Goal: Transaction & Acquisition: Purchase product/service

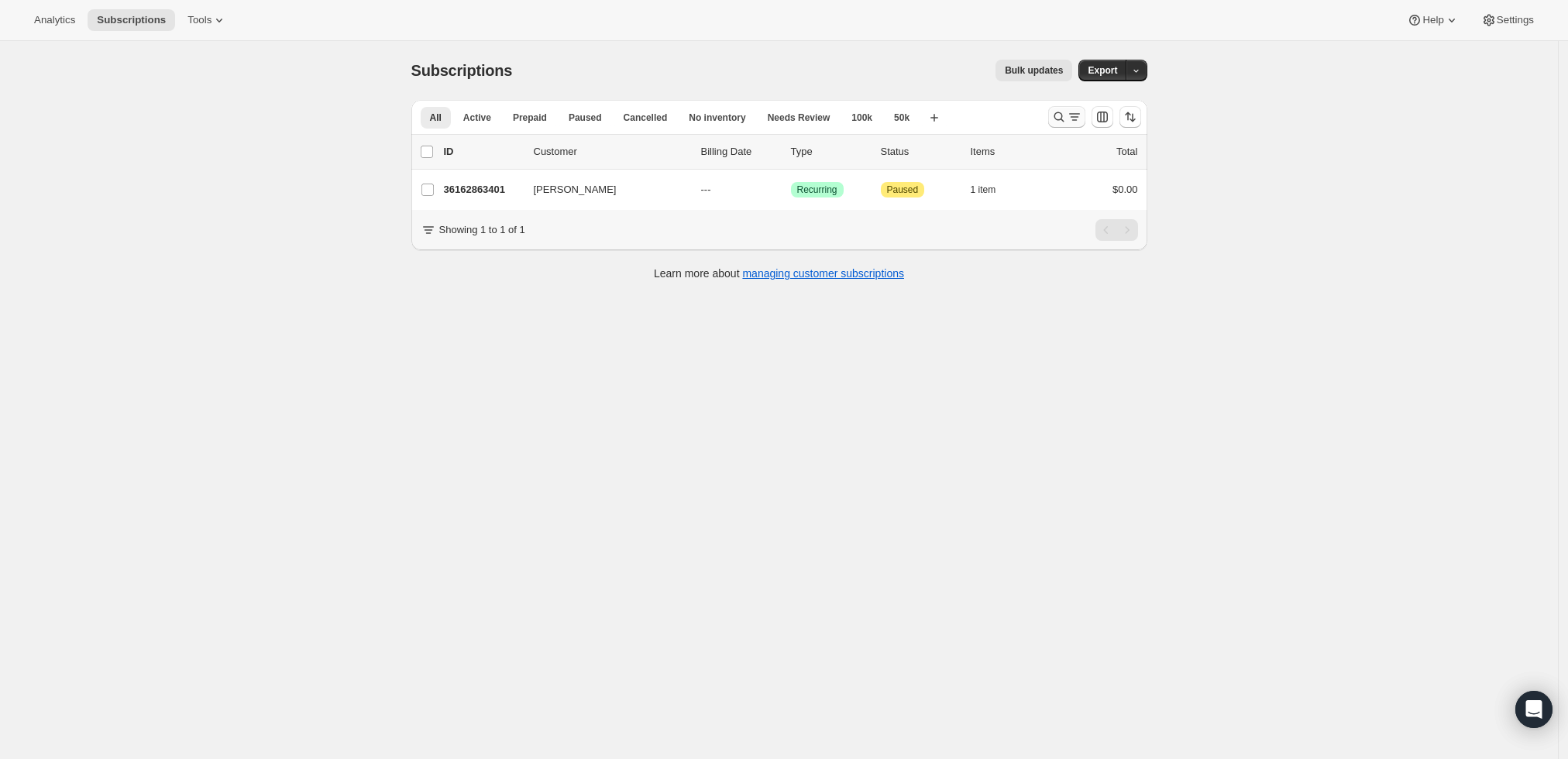
click at [1064, 115] on icon "Search and filter results" at bounding box center [1058, 117] width 10 height 10
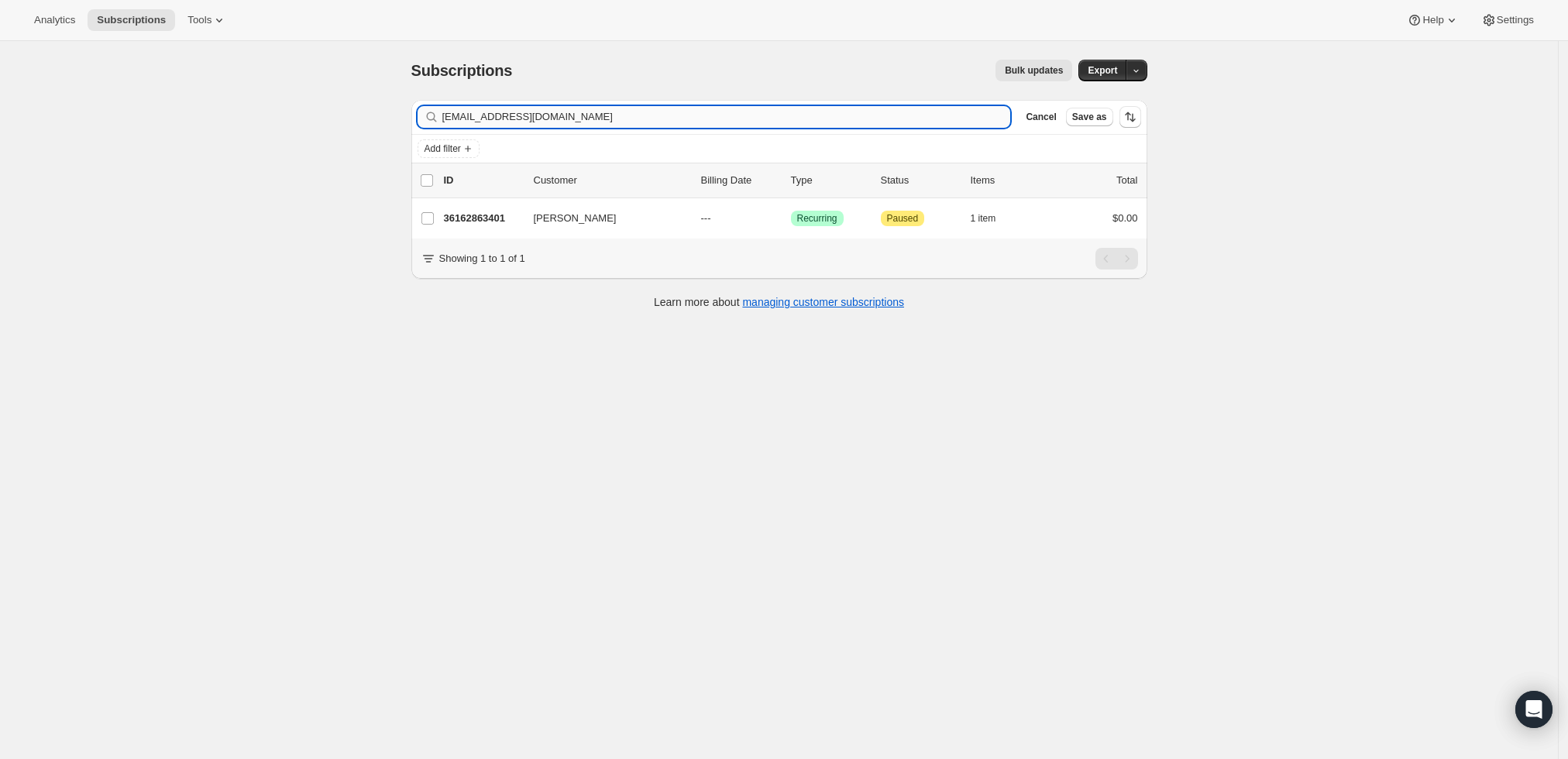
click at [979, 109] on input "jyt1piano@gmail.com" at bounding box center [726, 117] width 568 height 21
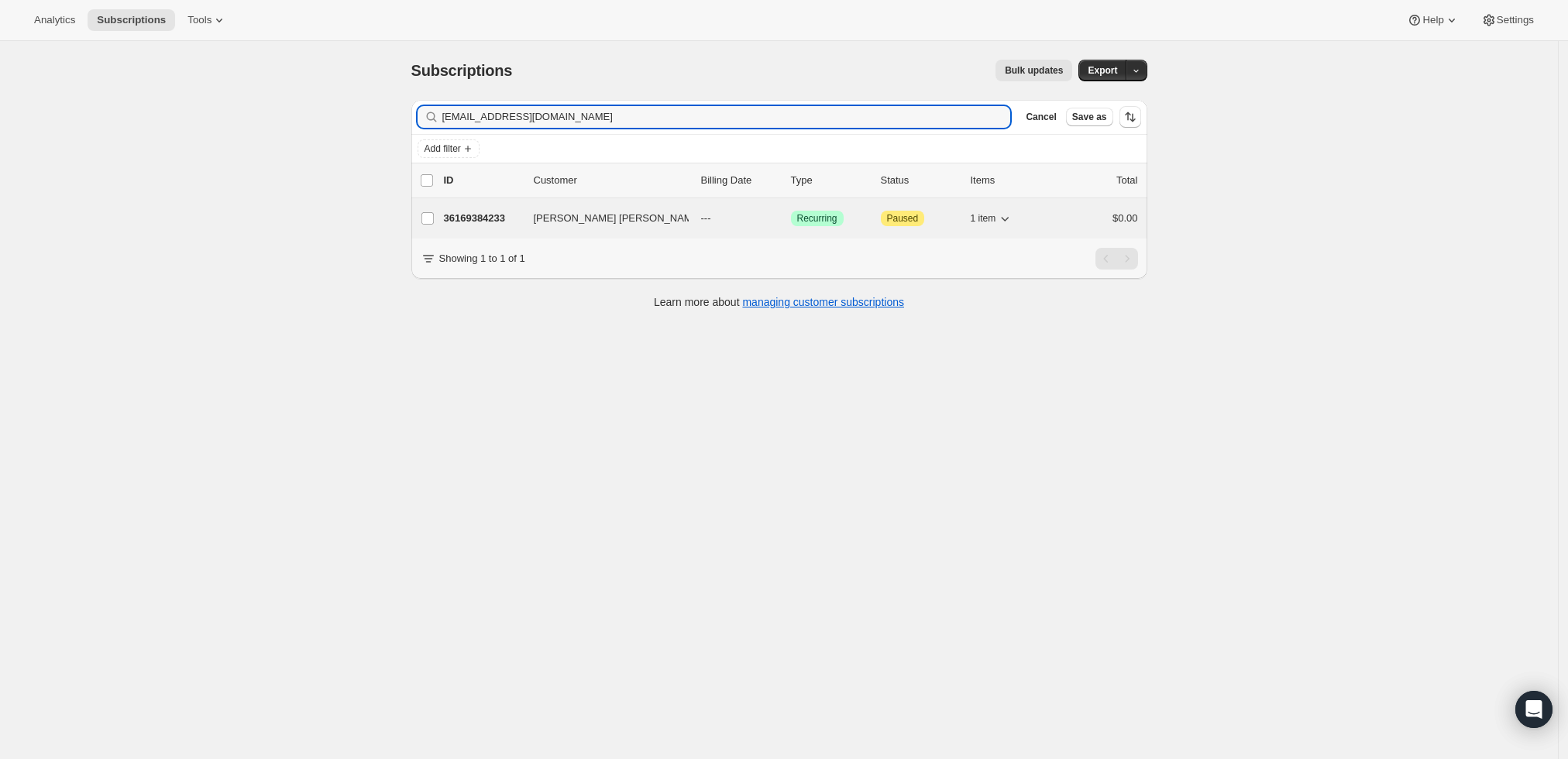
type input "xlujanp@gmail.com"
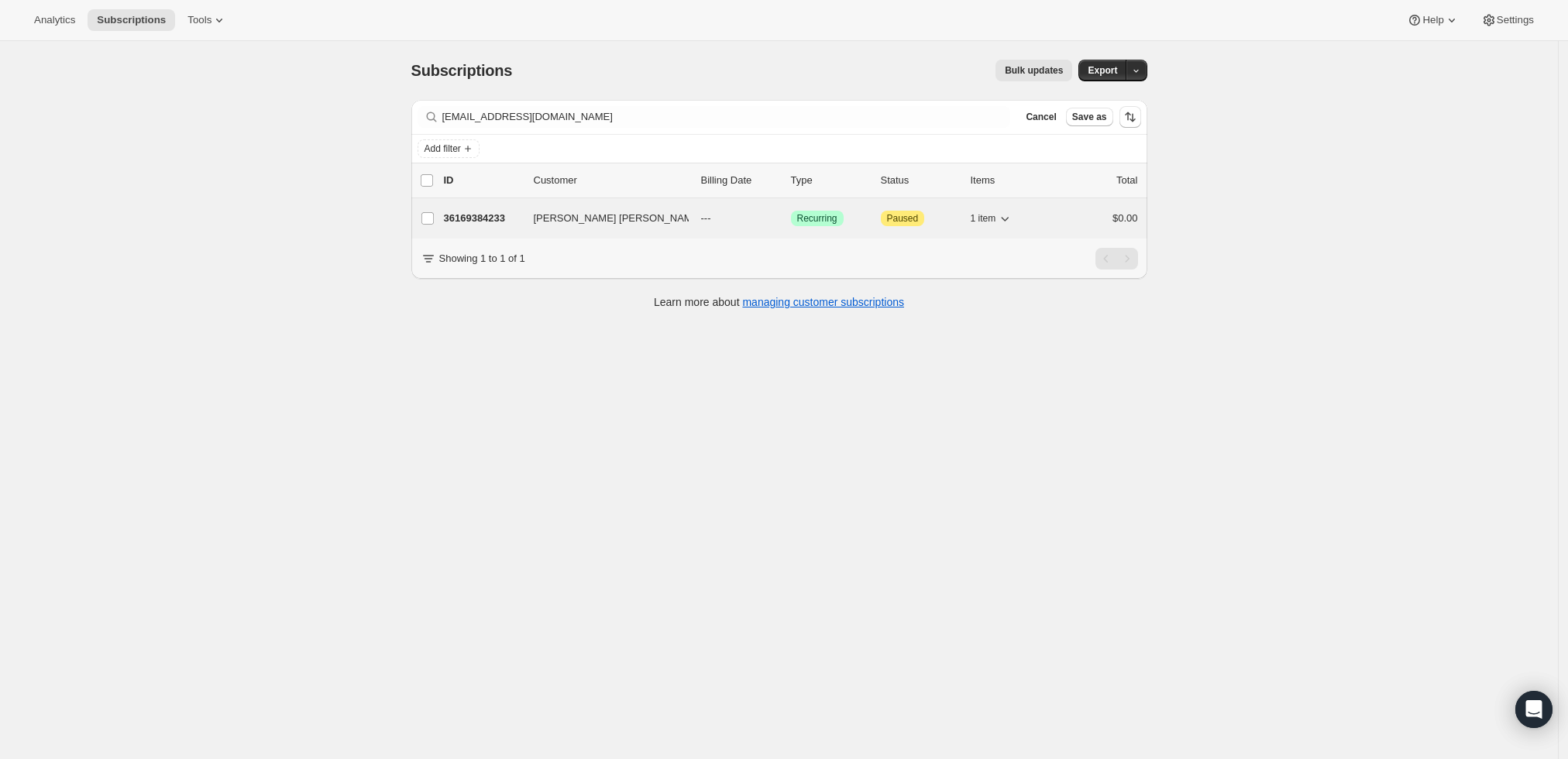
click at [561, 215] on span "Luis Xavier Luján Puigbó" at bounding box center [618, 218] width 168 height 16
click at [476, 214] on p "36169384233" at bounding box center [483, 218] width 77 height 16
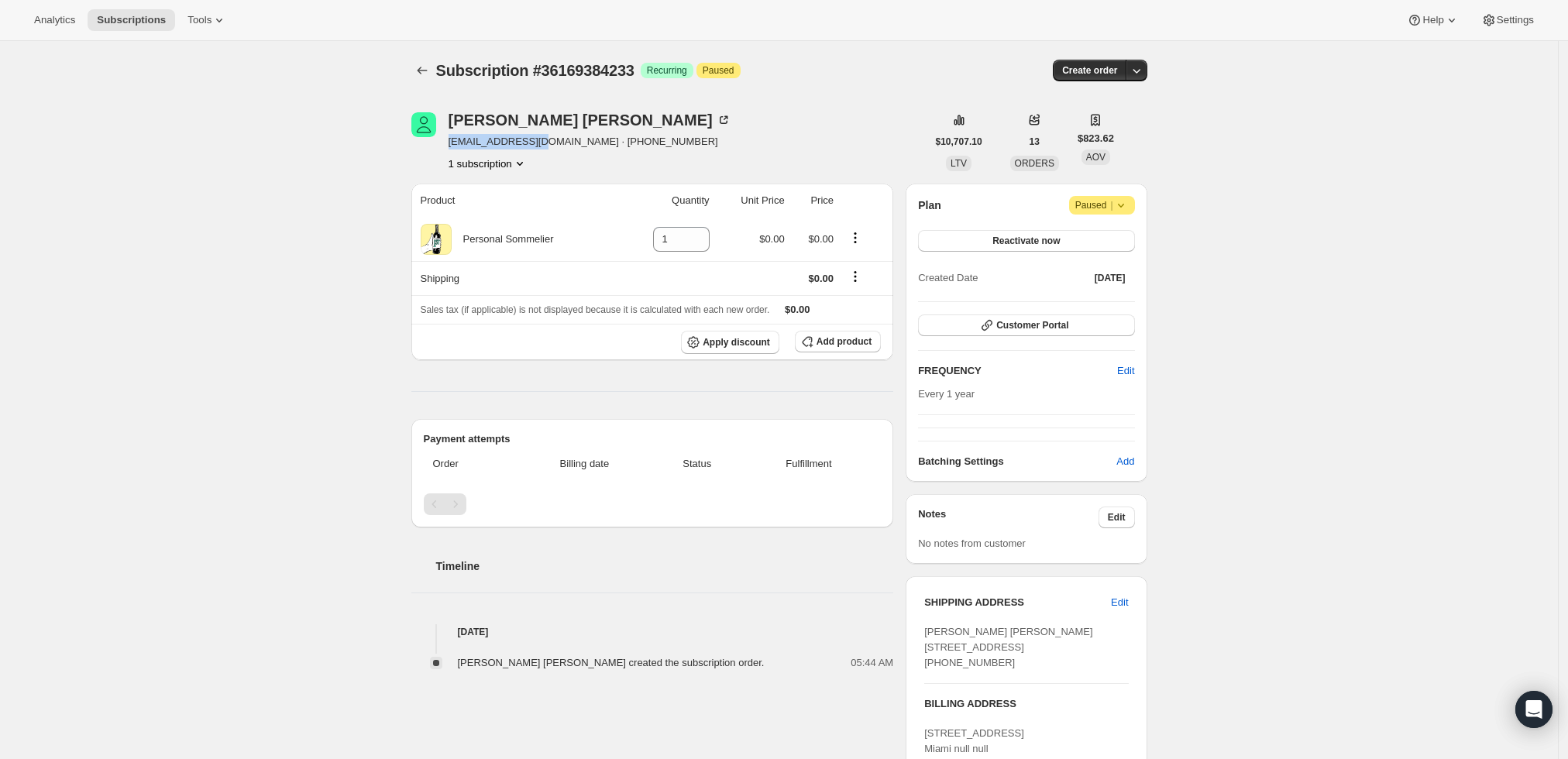
drag, startPoint x: 539, startPoint y: 141, endPoint x: 446, endPoint y: 137, distance: 93.1
click at [446, 137] on div "Luis Xavier Luján Puigbó xlujanp@gmail.com · +17862023785 1 subscription" at bounding box center [669, 141] width 516 height 58
copy span "xlujanp@gmail.com"
click at [1135, 72] on icon "button" at bounding box center [1136, 70] width 16 height 16
click at [1102, 124] on span "Create custom one-time order" at bounding box center [1076, 128] width 134 height 12
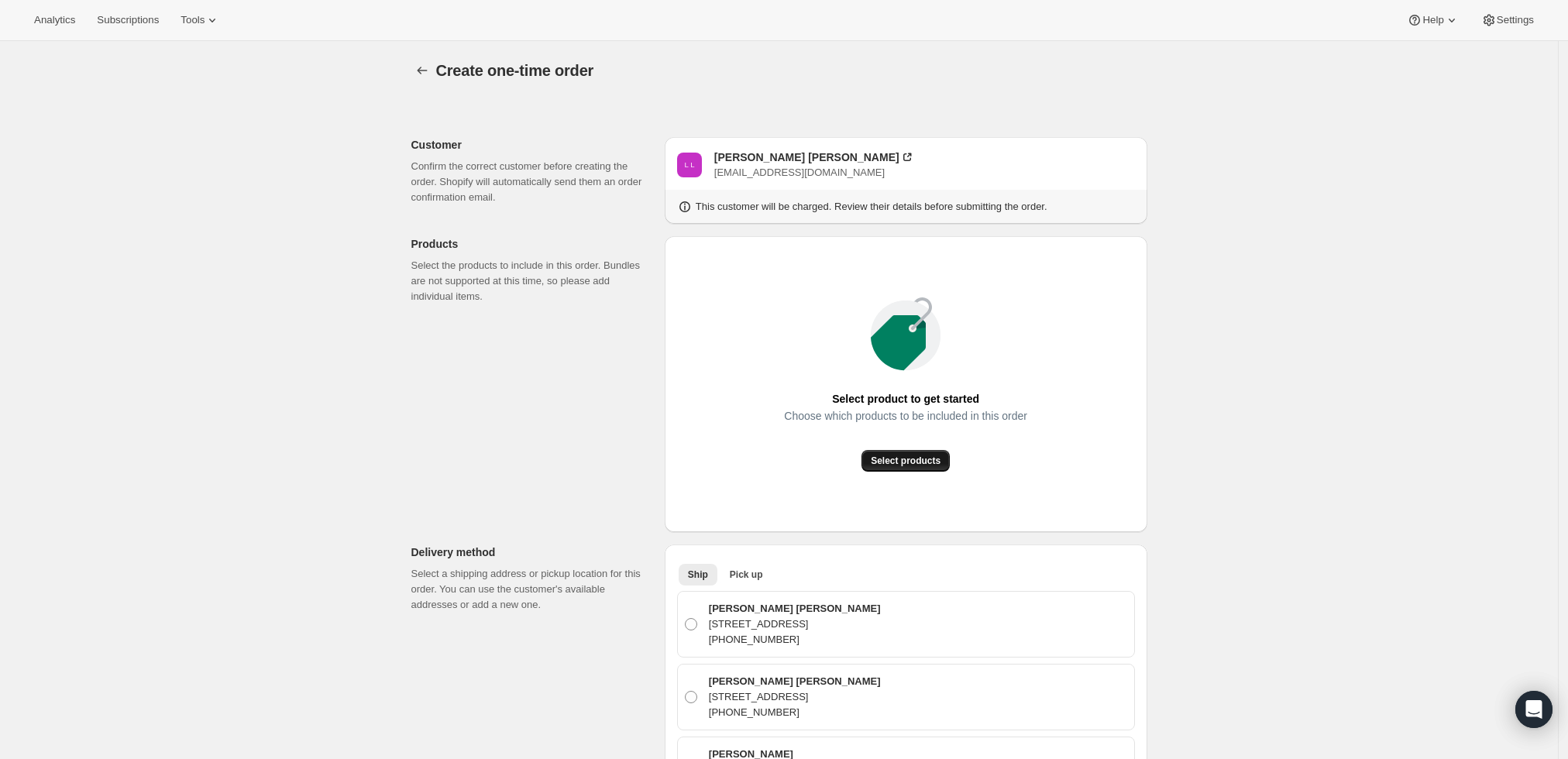
click at [919, 453] on button "Select products" at bounding box center [905, 461] width 88 height 21
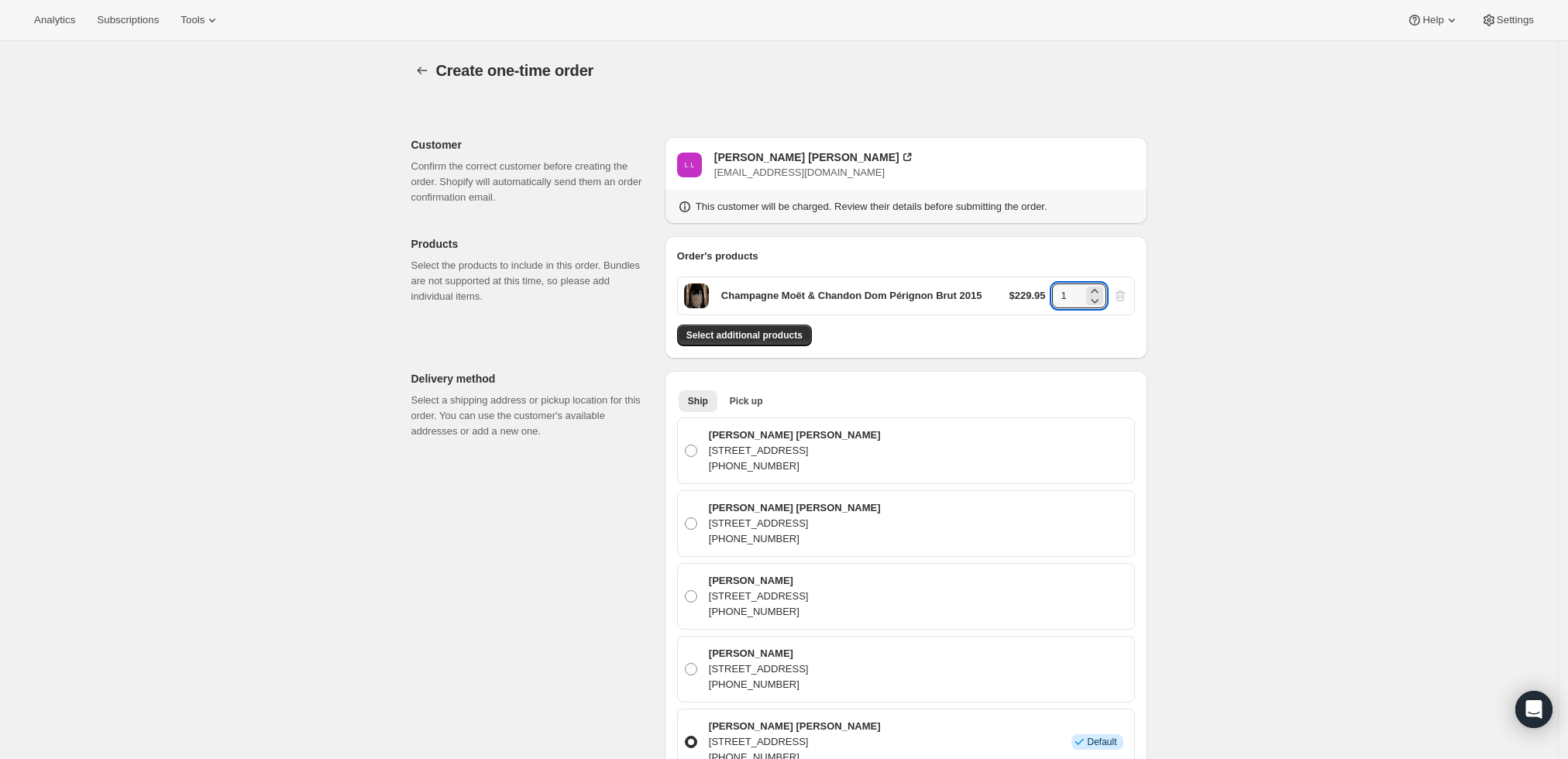
drag, startPoint x: 1082, startPoint y: 295, endPoint x: 1041, endPoint y: 294, distance: 41.0
click at [1041, 294] on div "$229.95 1" at bounding box center [1069, 296] width 119 height 25
type input "6"
click at [1337, 457] on div "Create one-time order. This page is ready Create one-time order Customer Confir…" at bounding box center [779, 767] width 1558 height 1453
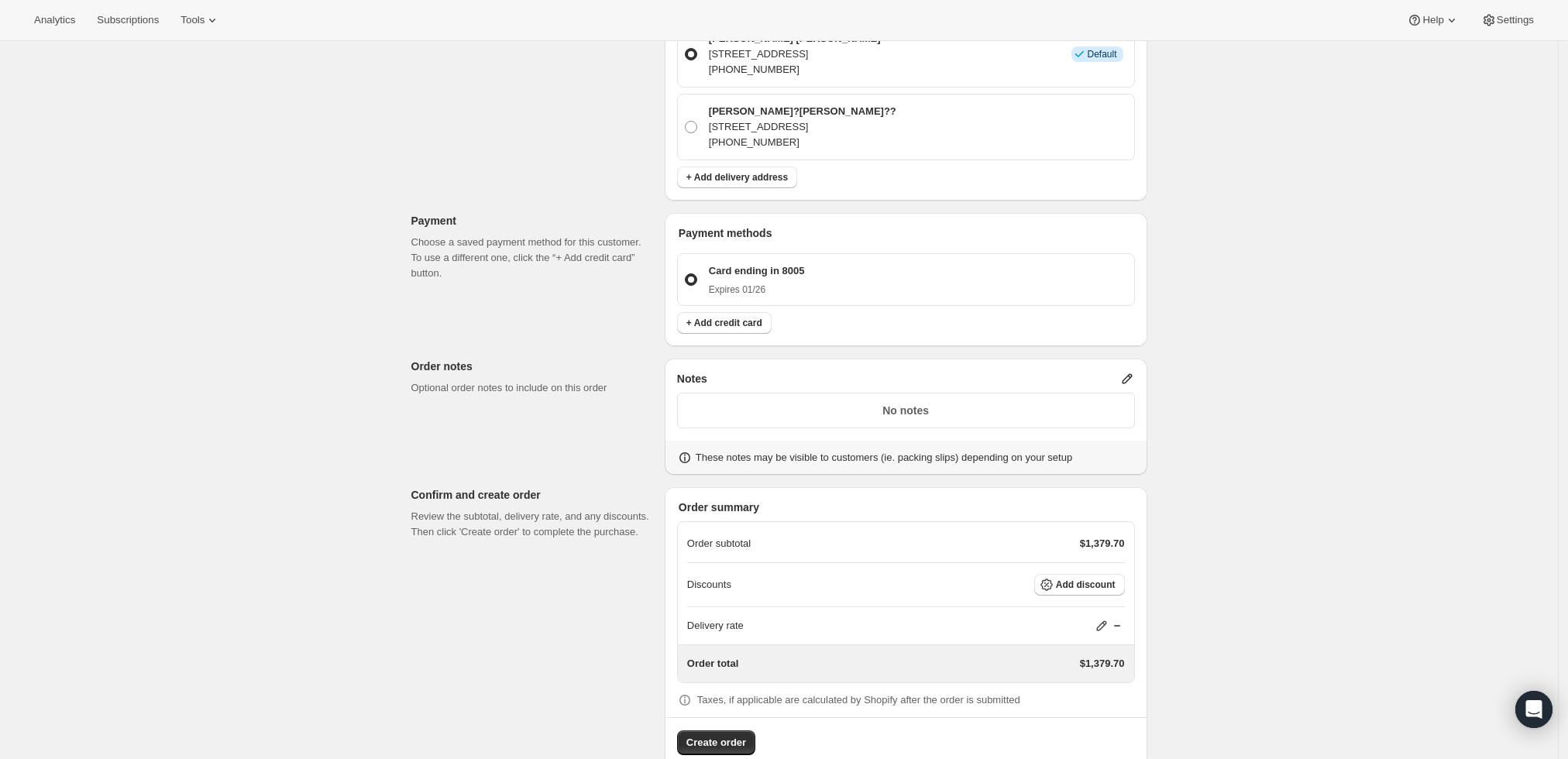
scroll to position [719, 0]
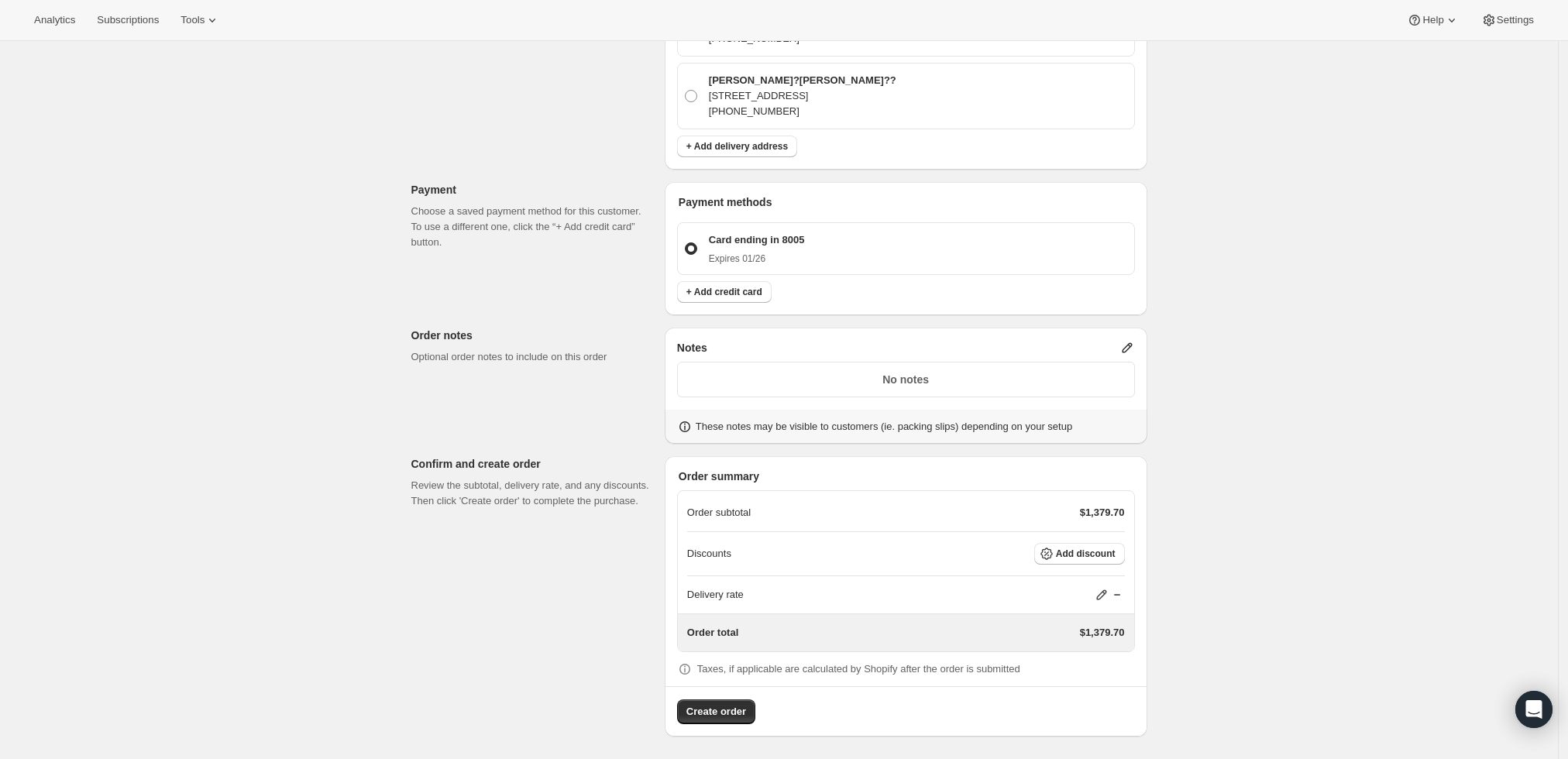
click at [1099, 596] on icon at bounding box center [1101, 594] width 16 height 16
click at [1085, 647] on input "0" at bounding box center [1109, 651] width 139 height 25
type input "0"
click at [1268, 554] on div "Create one-time order. This page is ready Create one-time order Customer Confir…" at bounding box center [779, 42] width 1558 height 1439
click at [1100, 552] on span "Add discount" at bounding box center [1085, 553] width 59 height 12
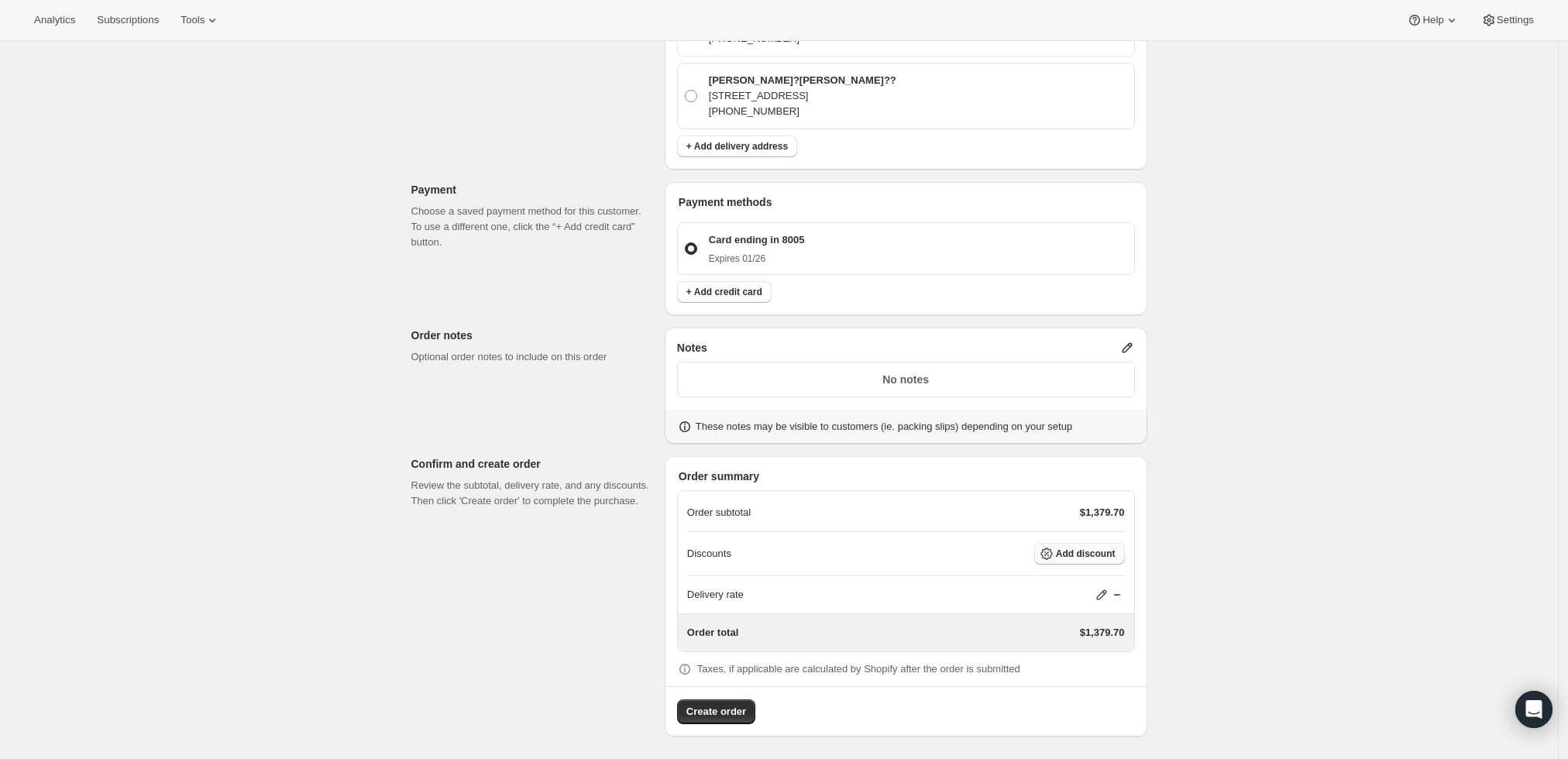
scroll to position [0, 0]
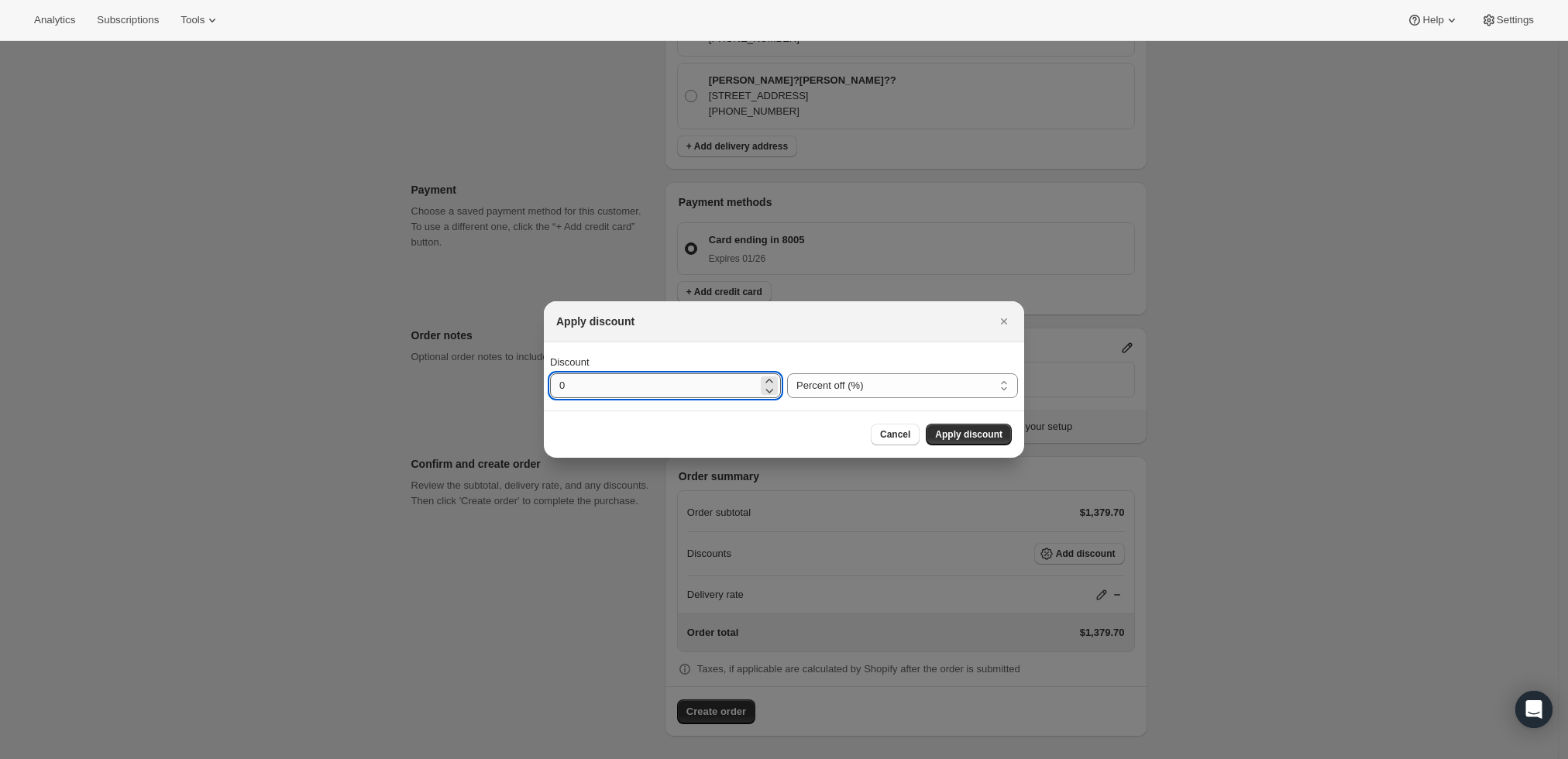
click at [712, 380] on input "0" at bounding box center [654, 385] width 208 height 25
type input "10"
click at [974, 439] on span "Apply discount" at bounding box center [968, 434] width 68 height 12
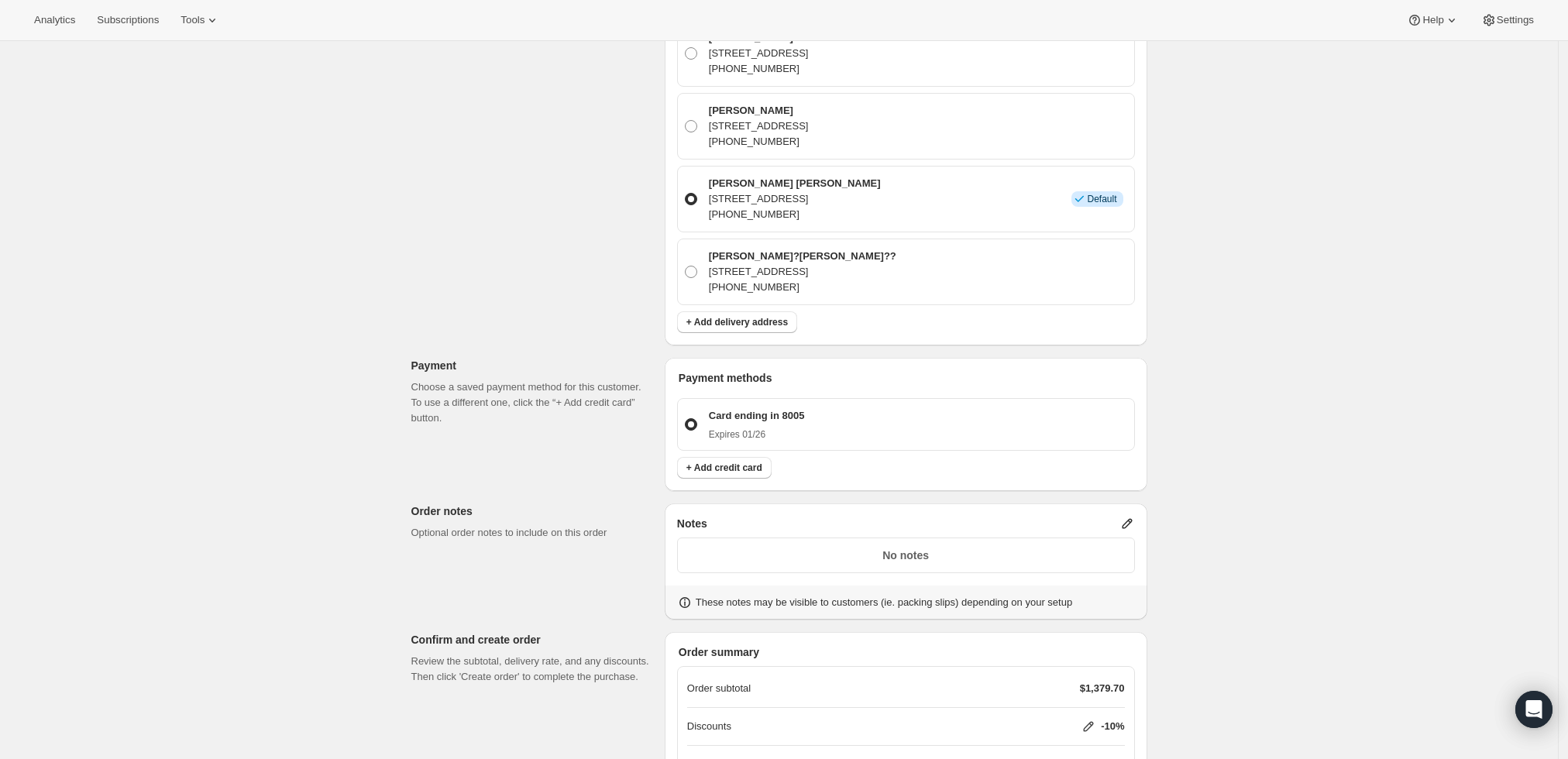
scroll to position [712, 0]
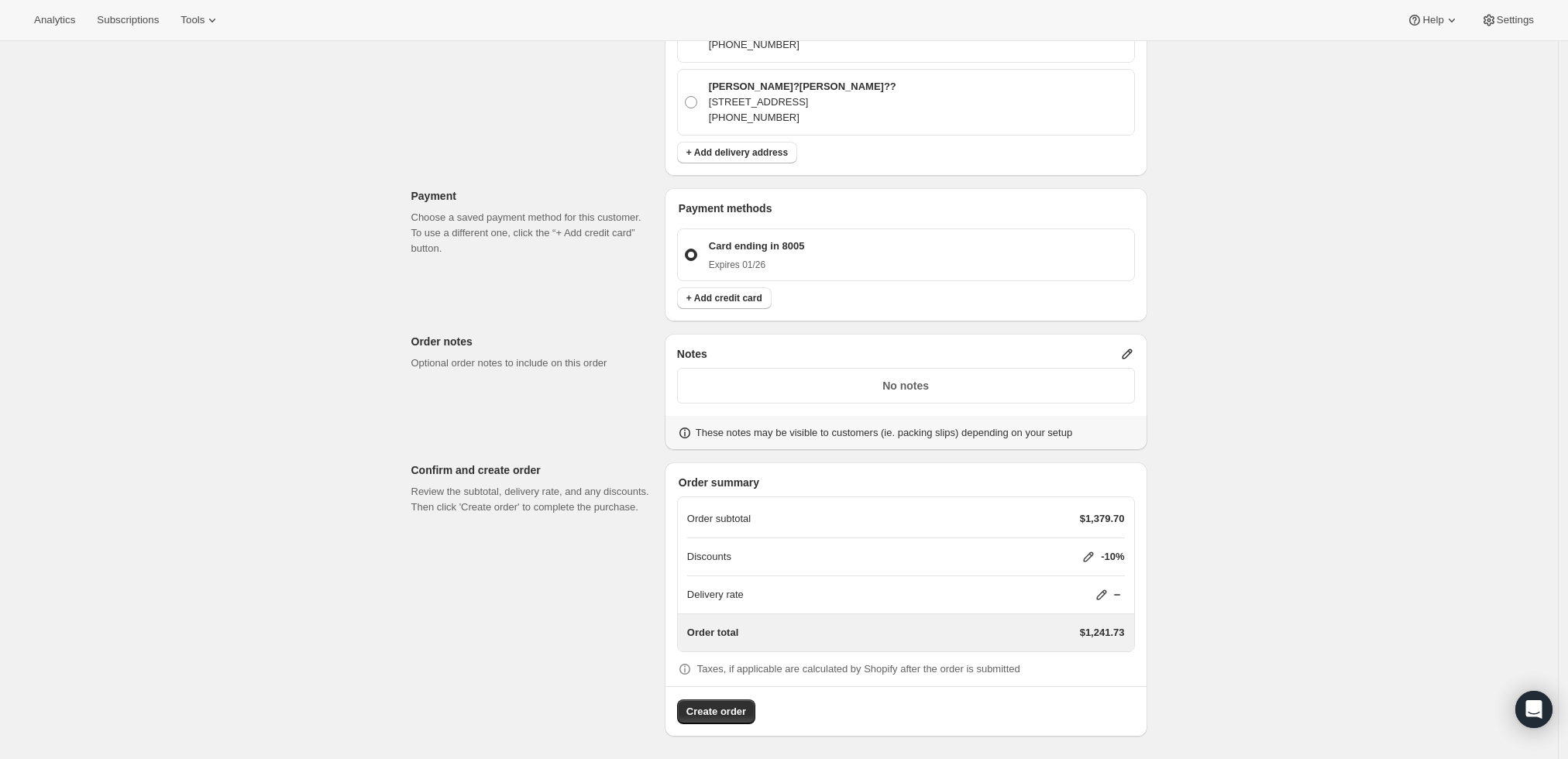
click at [1132, 352] on icon at bounding box center [1127, 354] width 10 height 10
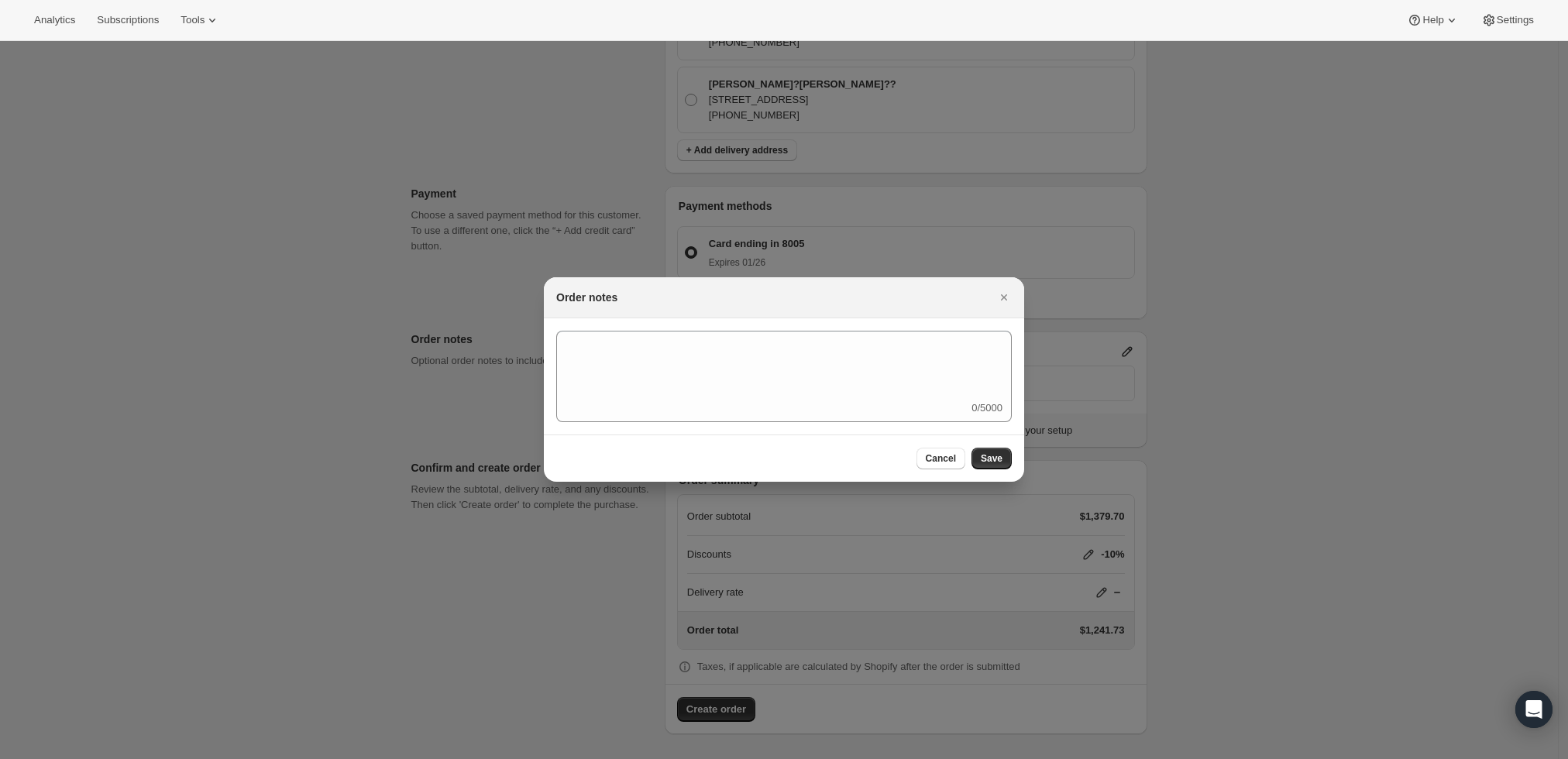
scroll to position [0, 0]
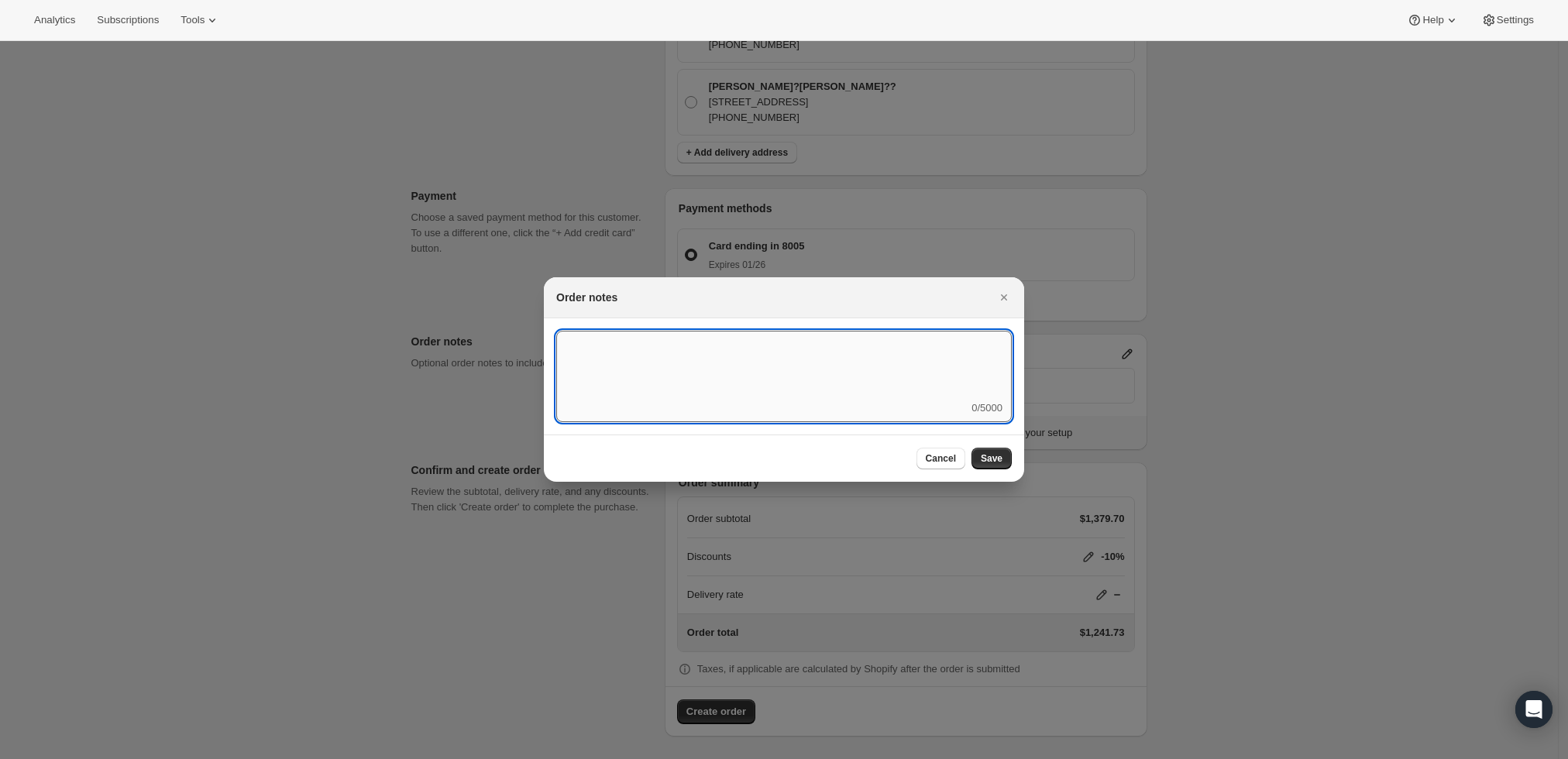
click at [896, 384] on textarea ":r3t:" at bounding box center [783, 366] width 455 height 70
type textarea "Weather HOLD"
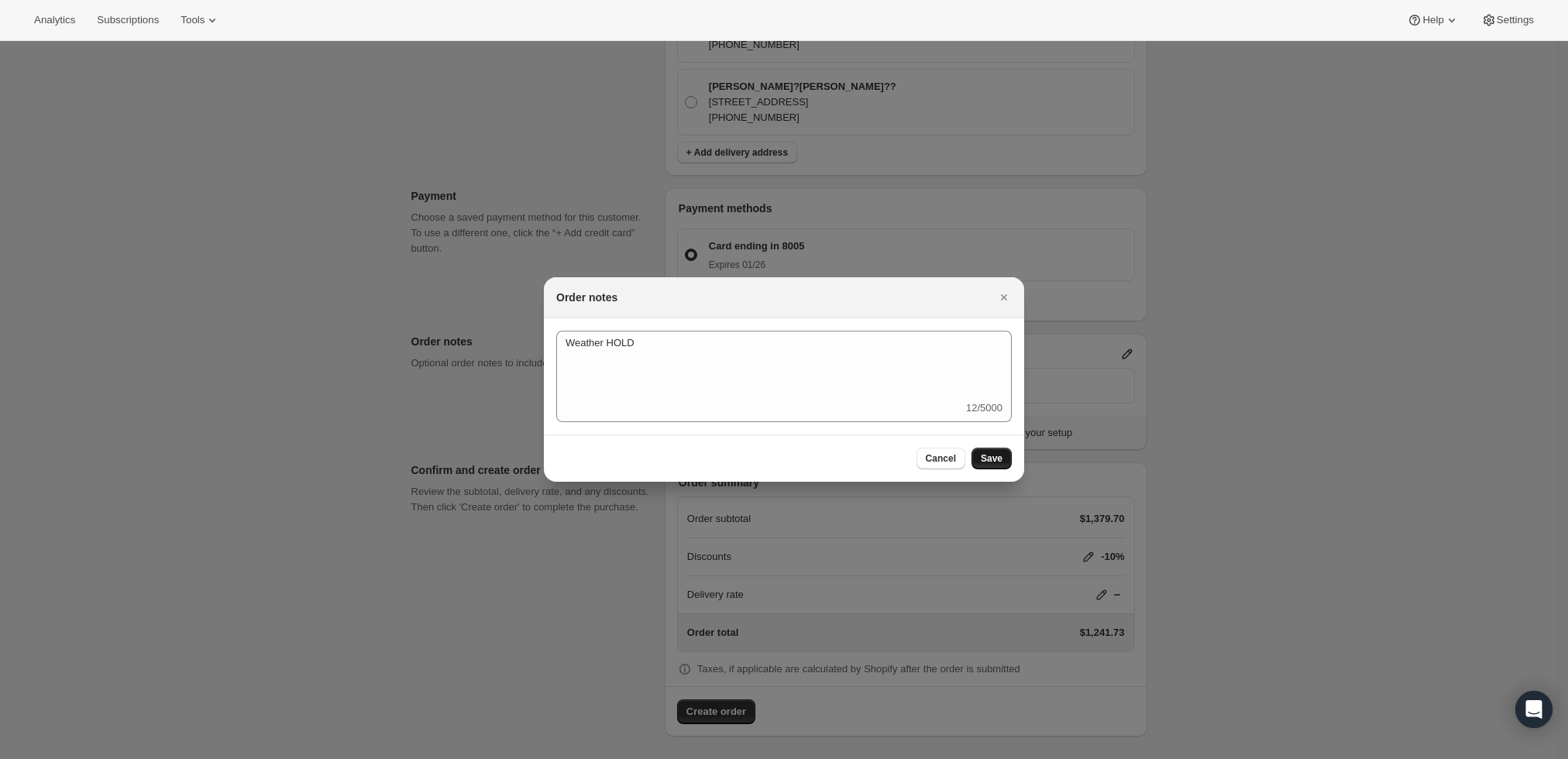
click at [983, 463] on span "Save" at bounding box center [992, 458] width 21 height 12
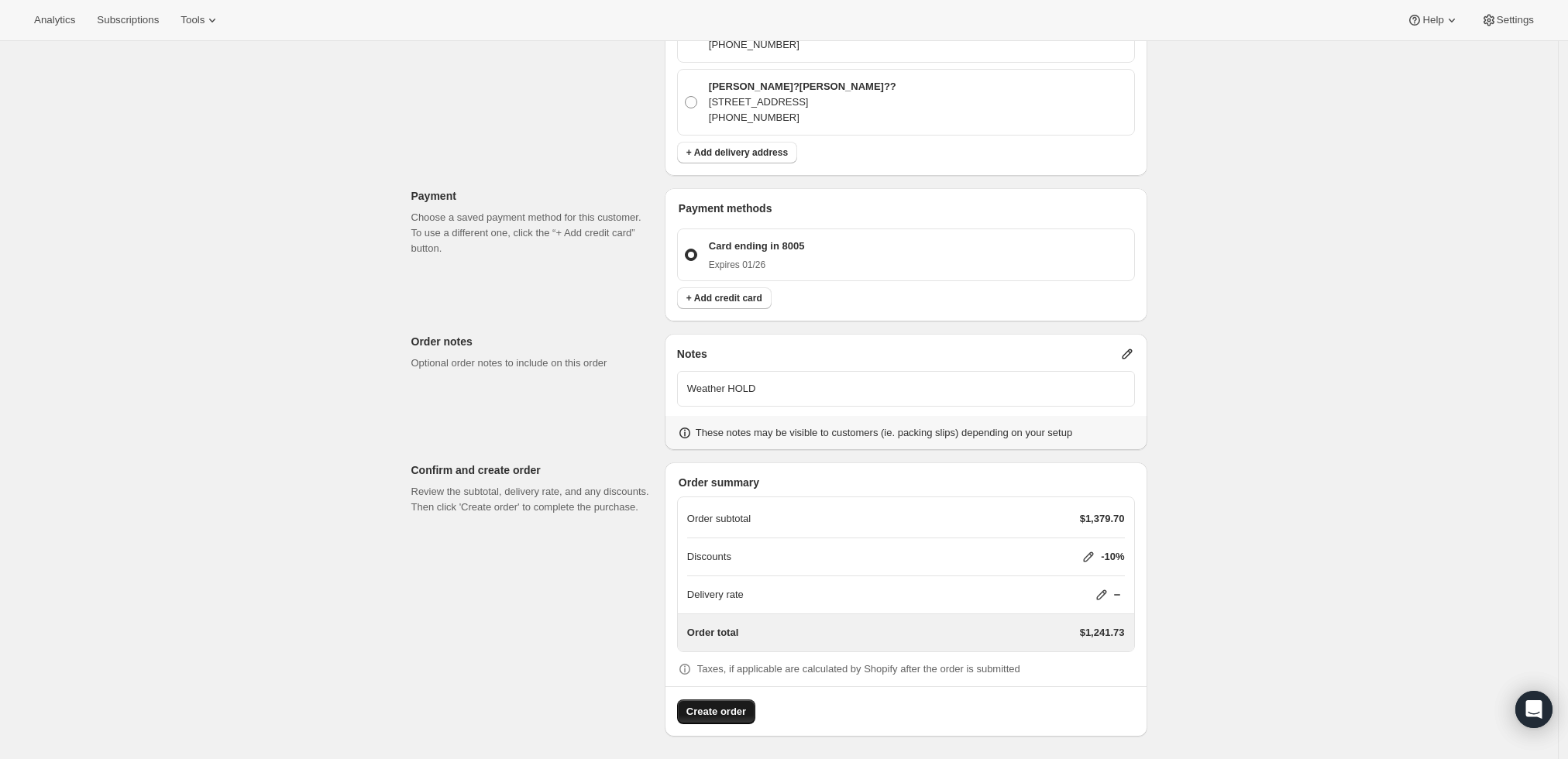
click at [724, 713] on span "Create order" at bounding box center [716, 711] width 59 height 16
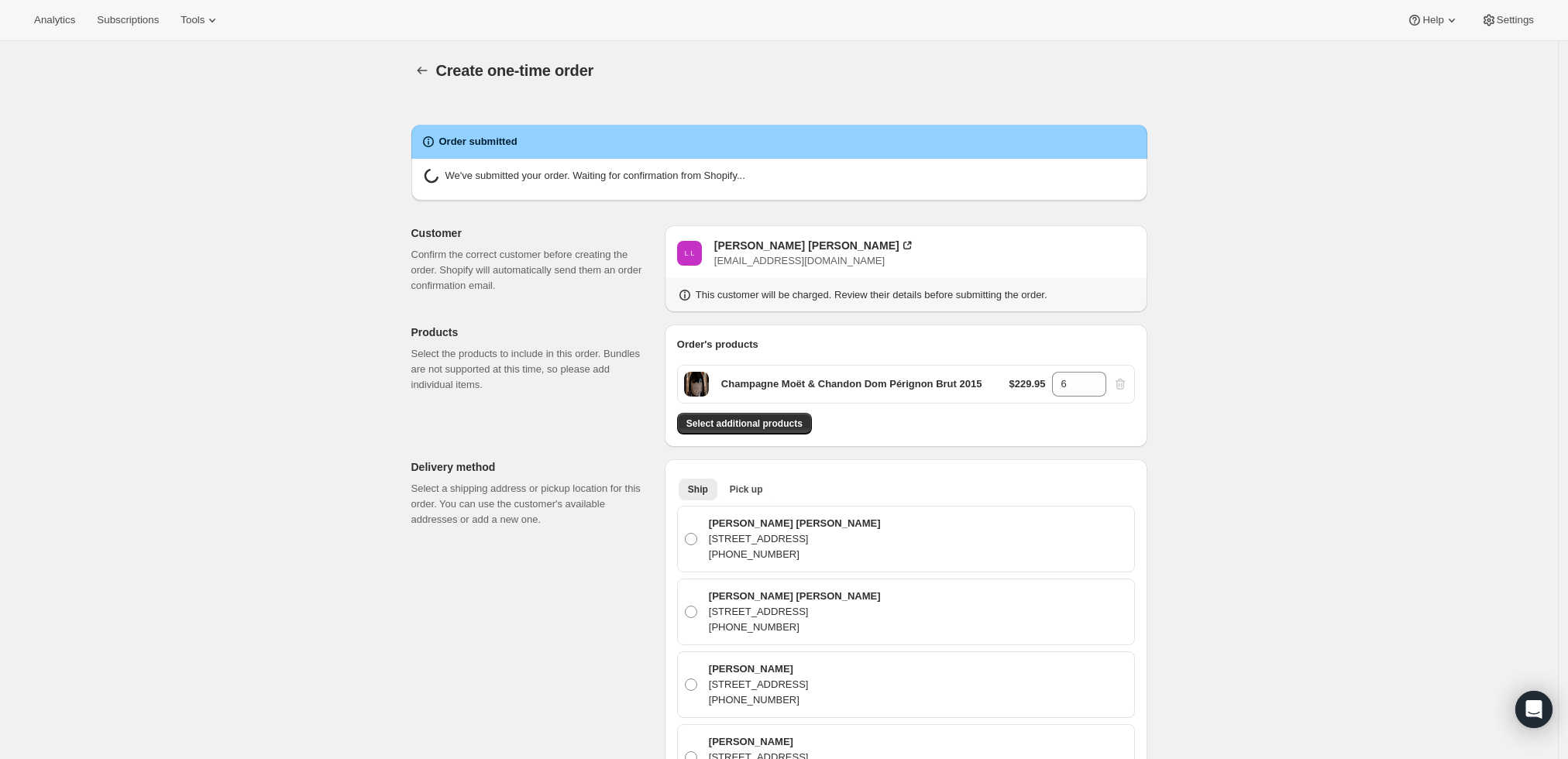
radio input "true"
